Goal: Information Seeking & Learning: Learn about a topic

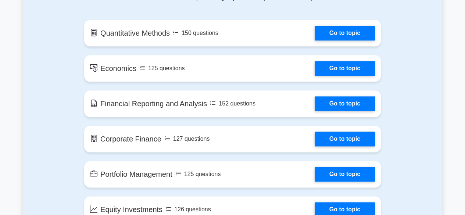
scroll to position [427, 0]
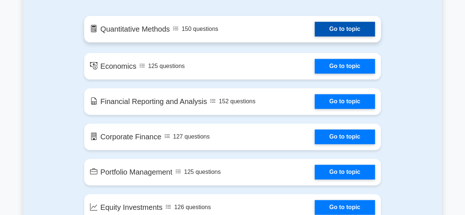
click at [356, 27] on link "Go to topic" at bounding box center [345, 29] width 60 height 15
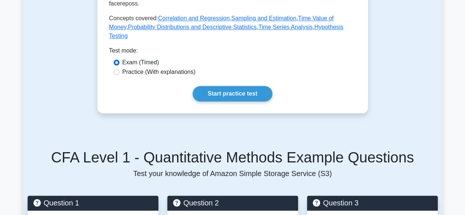
scroll to position [416, 0]
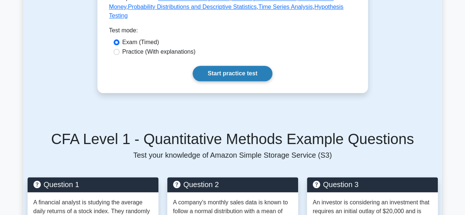
click at [229, 71] on link "Start practice test" at bounding box center [233, 73] width 80 height 15
